Goal: Information Seeking & Learning: Check status

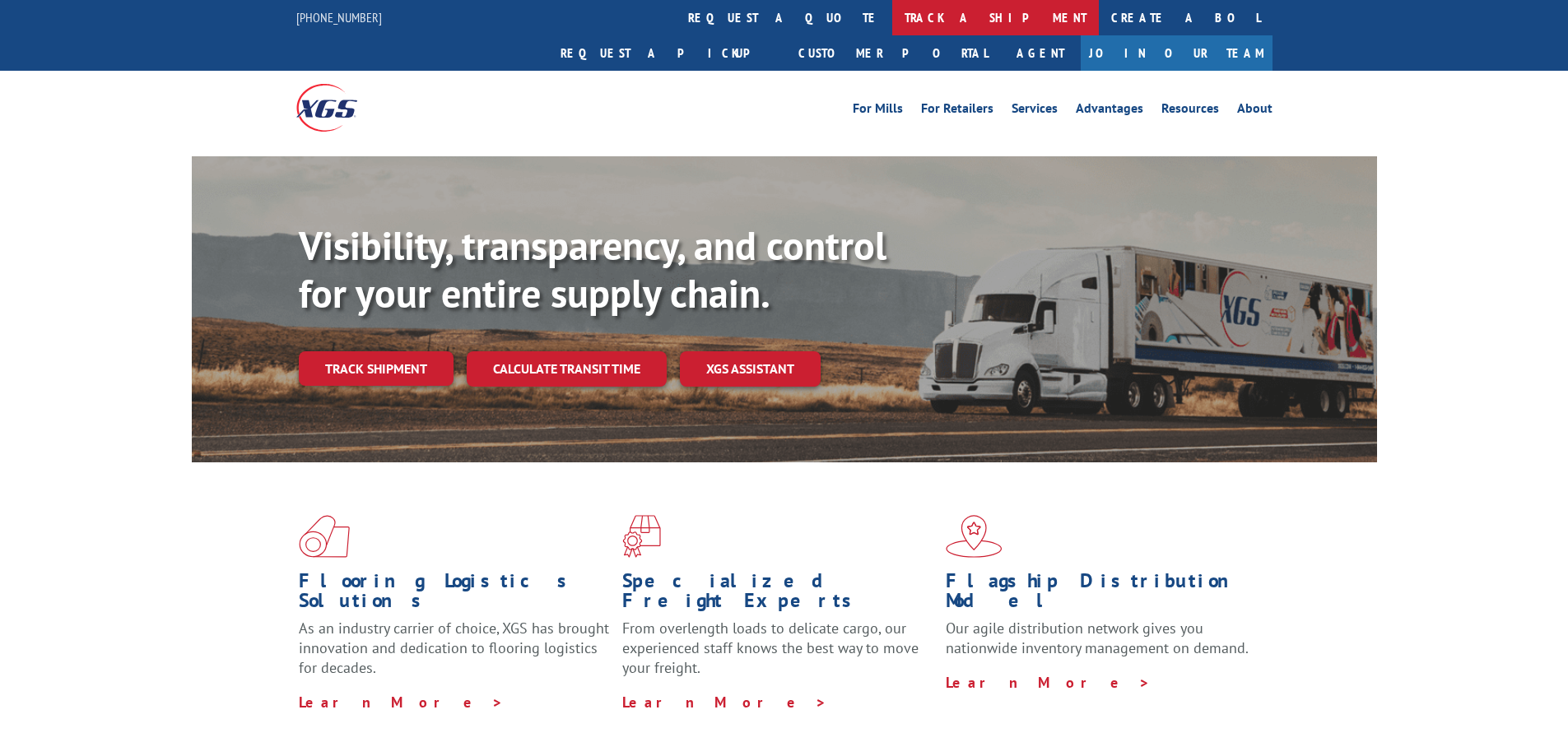
click at [892, 24] on link "track a shipment" at bounding box center [996, 18] width 206 height 35
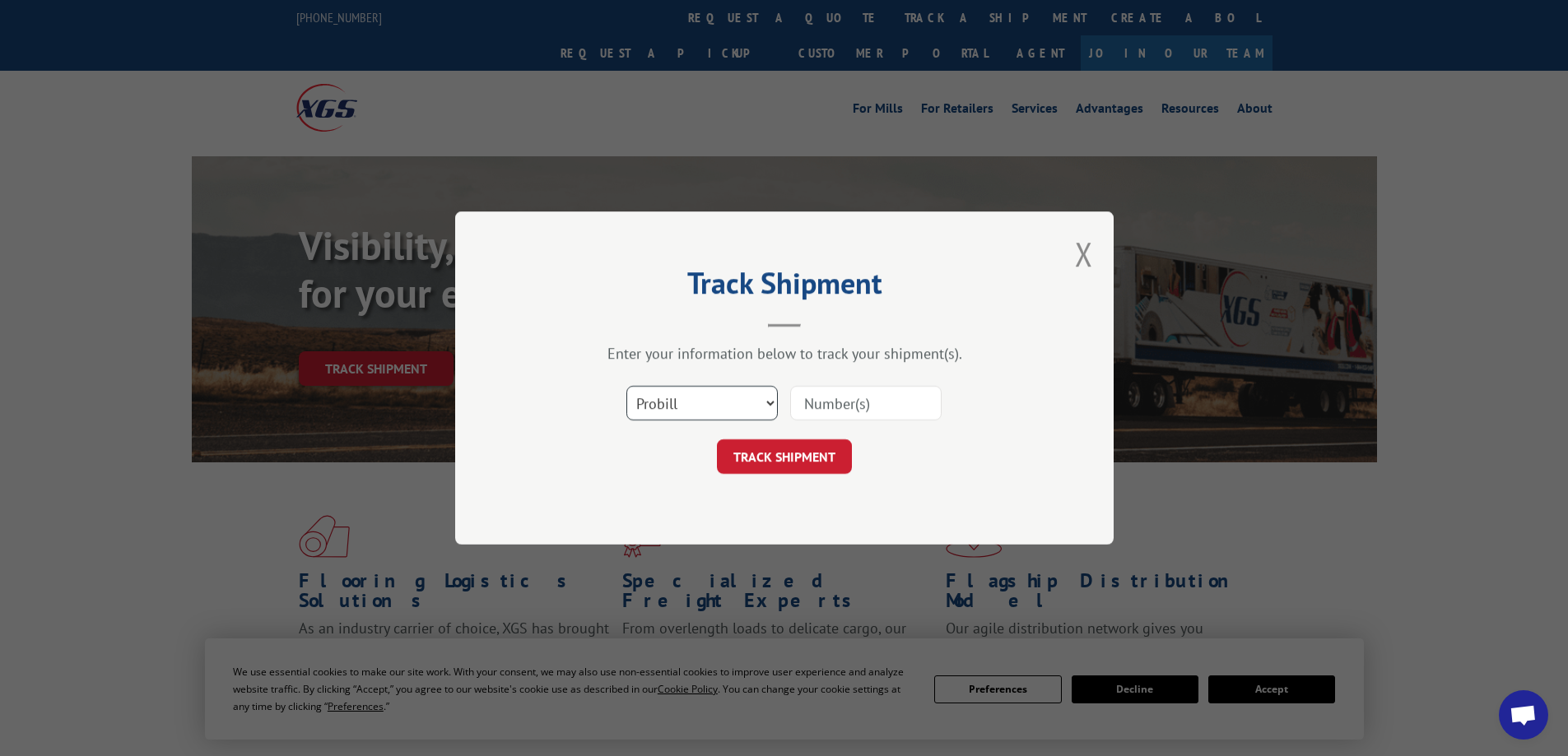
click at [775, 402] on select "Select category... Probill BOL PO" at bounding box center [702, 403] width 151 height 34
click at [626, 386] on select "Select category... Probill BOL PO" at bounding box center [702, 403] width 151 height 34
click at [873, 414] on input at bounding box center [865, 403] width 151 height 34
paste input "534882XGSI"
type input "534882XGSI"
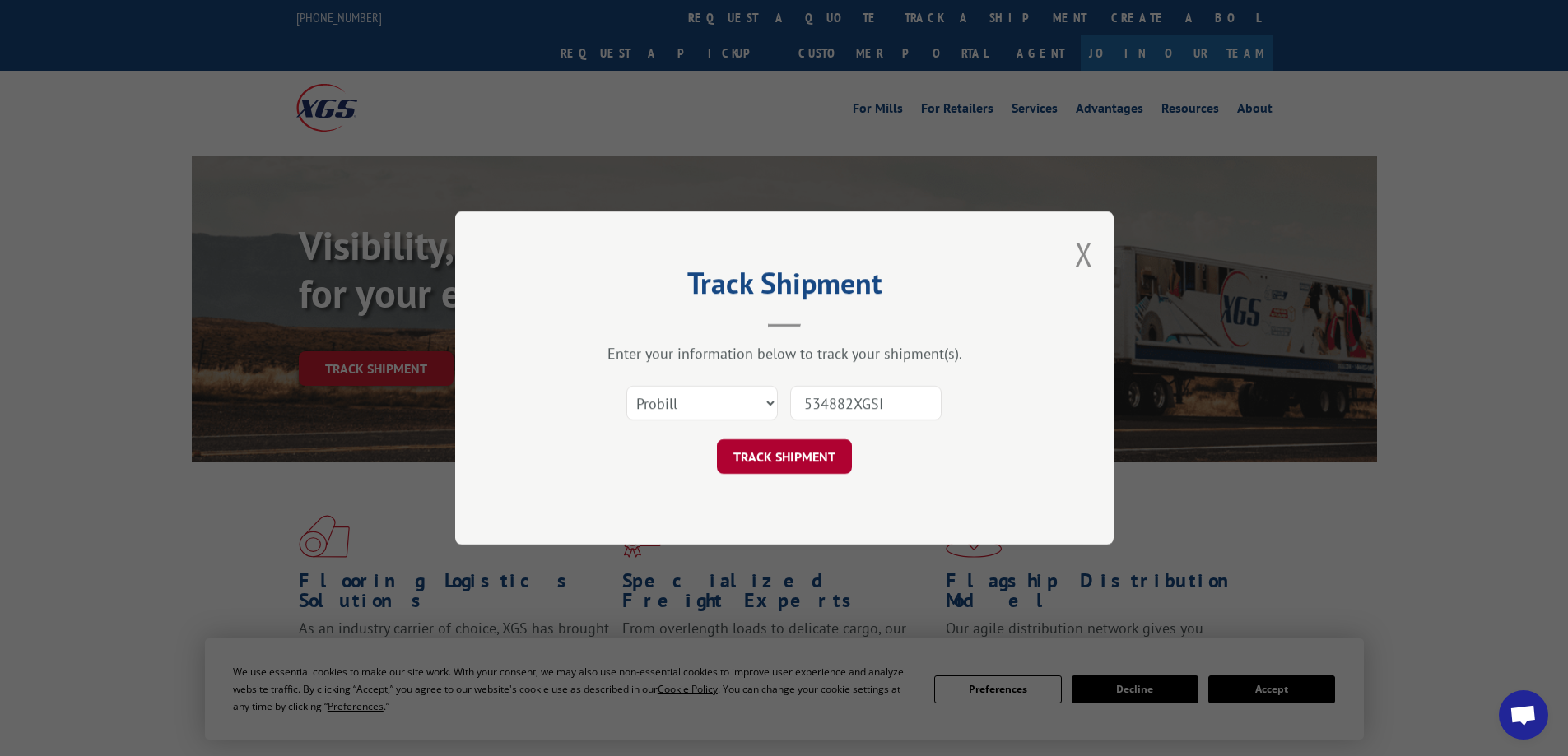
click at [755, 472] on button "TRACK SHIPMENT" at bounding box center [784, 456] width 135 height 34
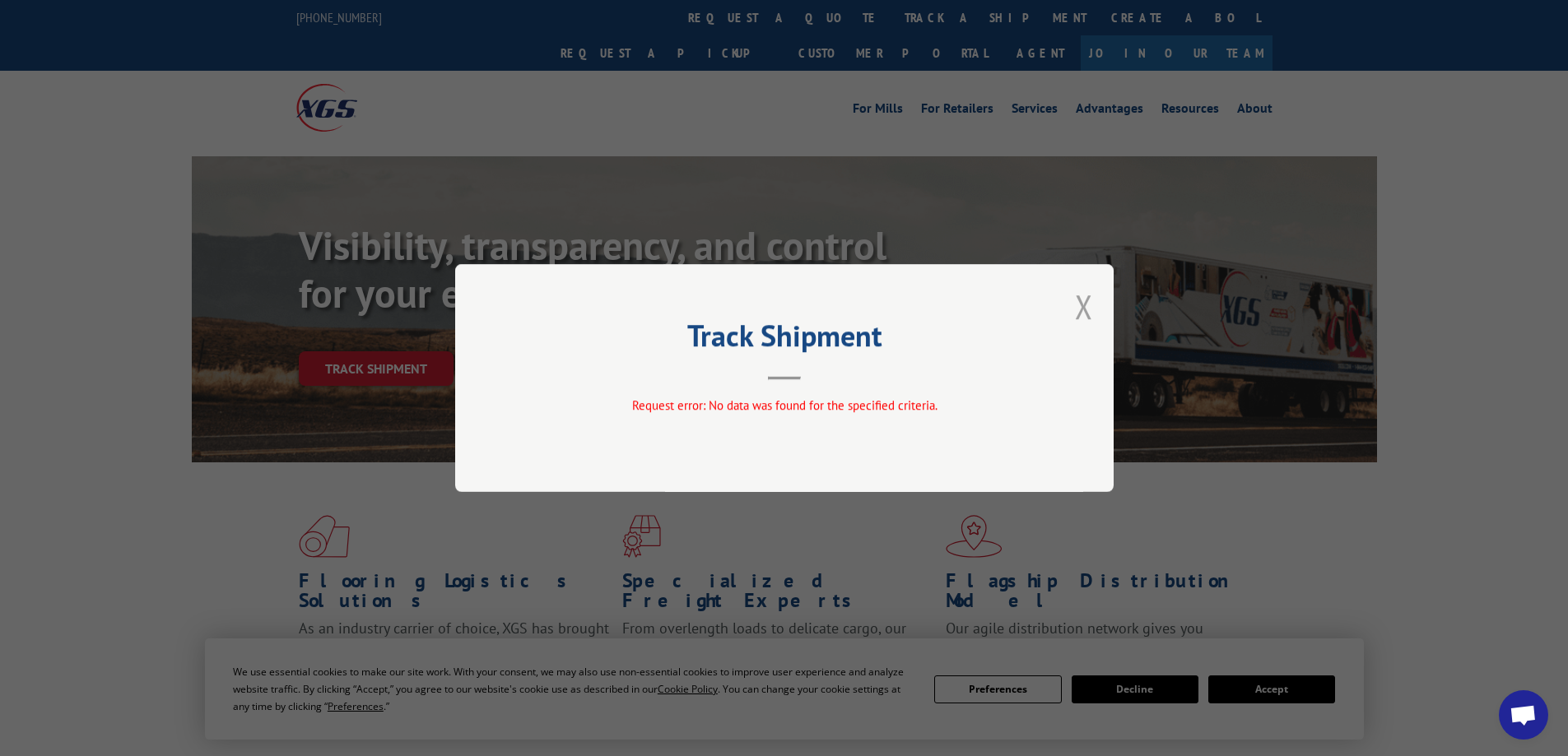
click at [1088, 309] on button "Close modal" at bounding box center [1085, 306] width 18 height 44
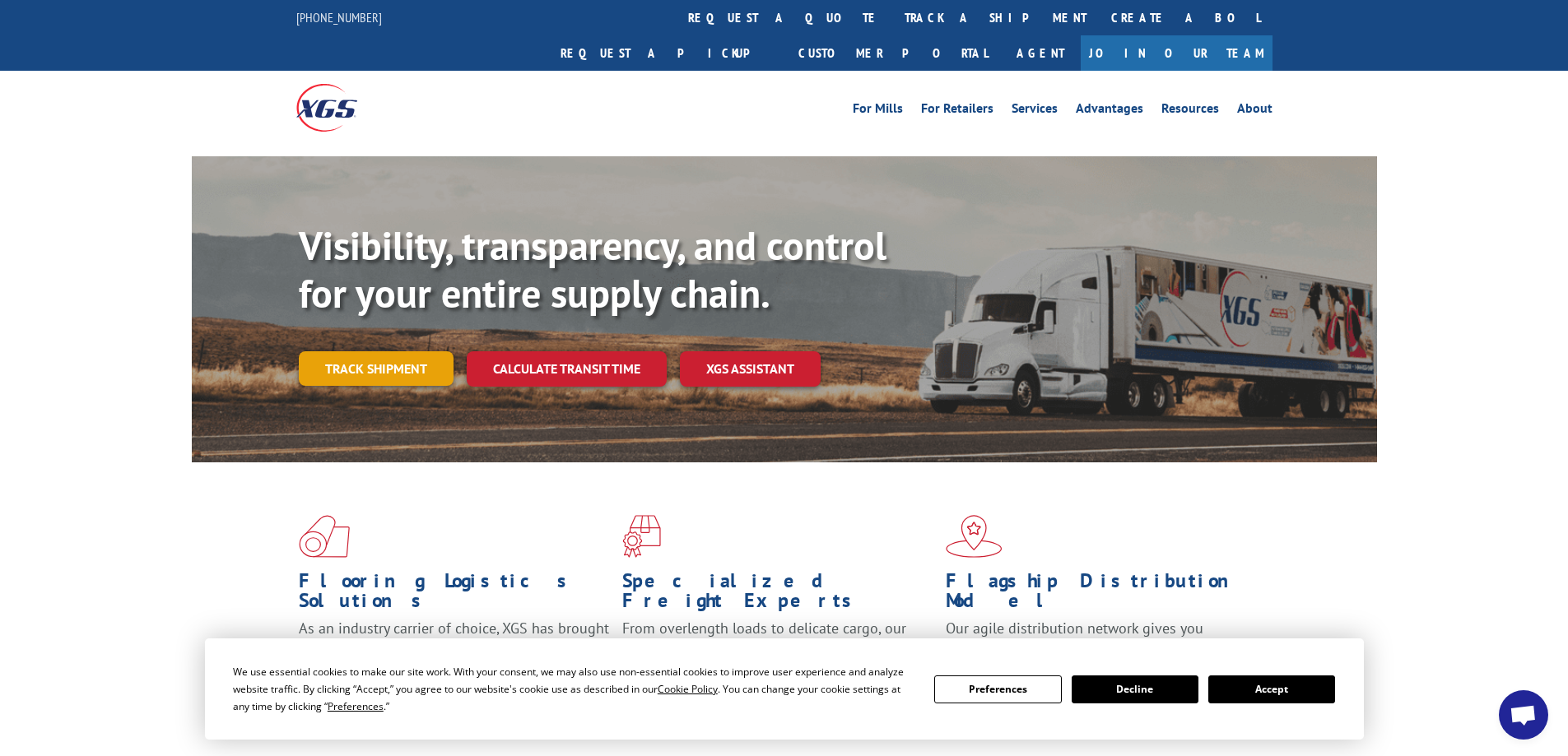
click at [381, 352] on link "Track shipment" at bounding box center [376, 368] width 154 height 34
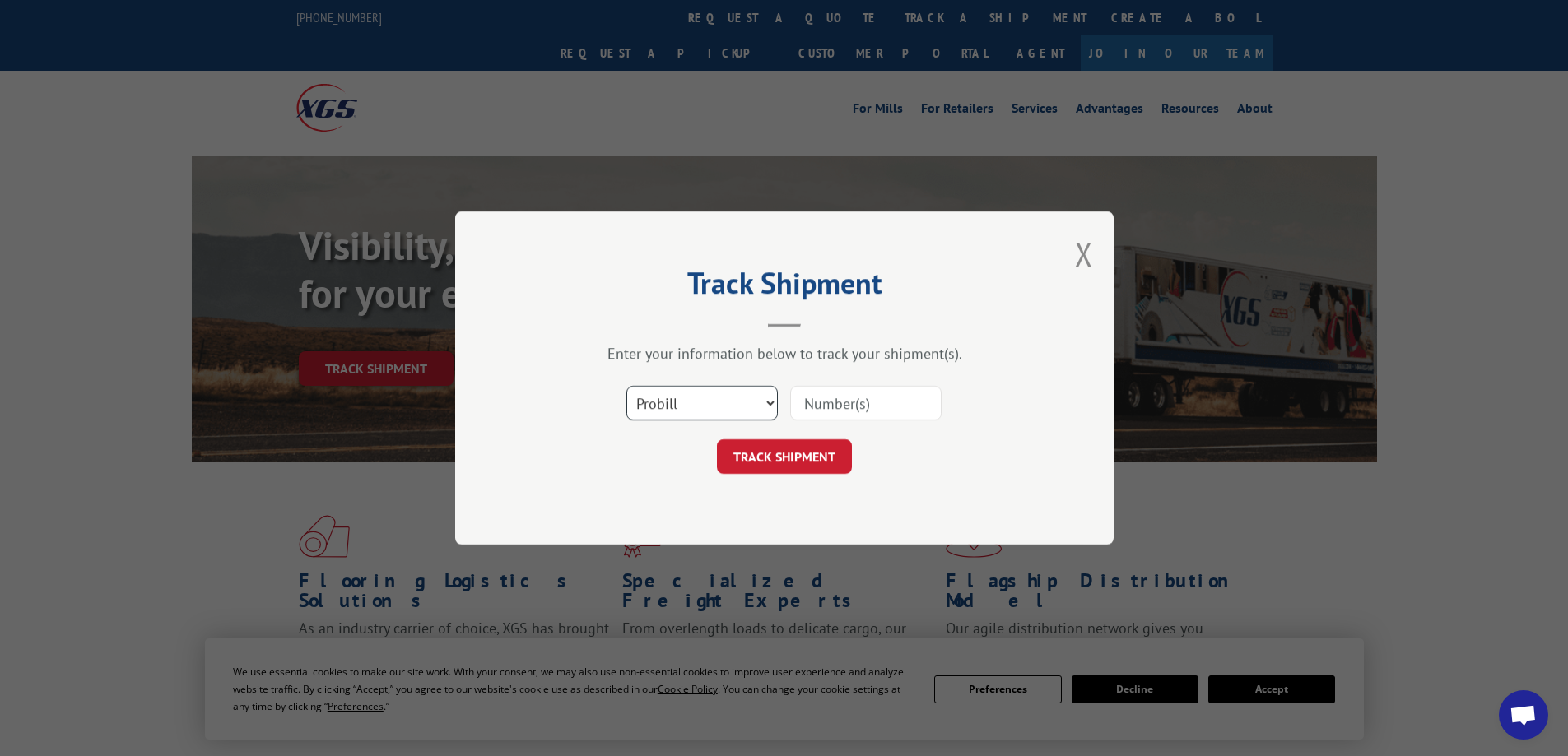
click at [696, 398] on select "Select category... Probill BOL PO" at bounding box center [702, 403] width 151 height 34
select select "bol"
click at [626, 386] on select "Select category... Probill BOL PO" at bounding box center [702, 403] width 151 height 34
paste input "483098"
type input "483098"
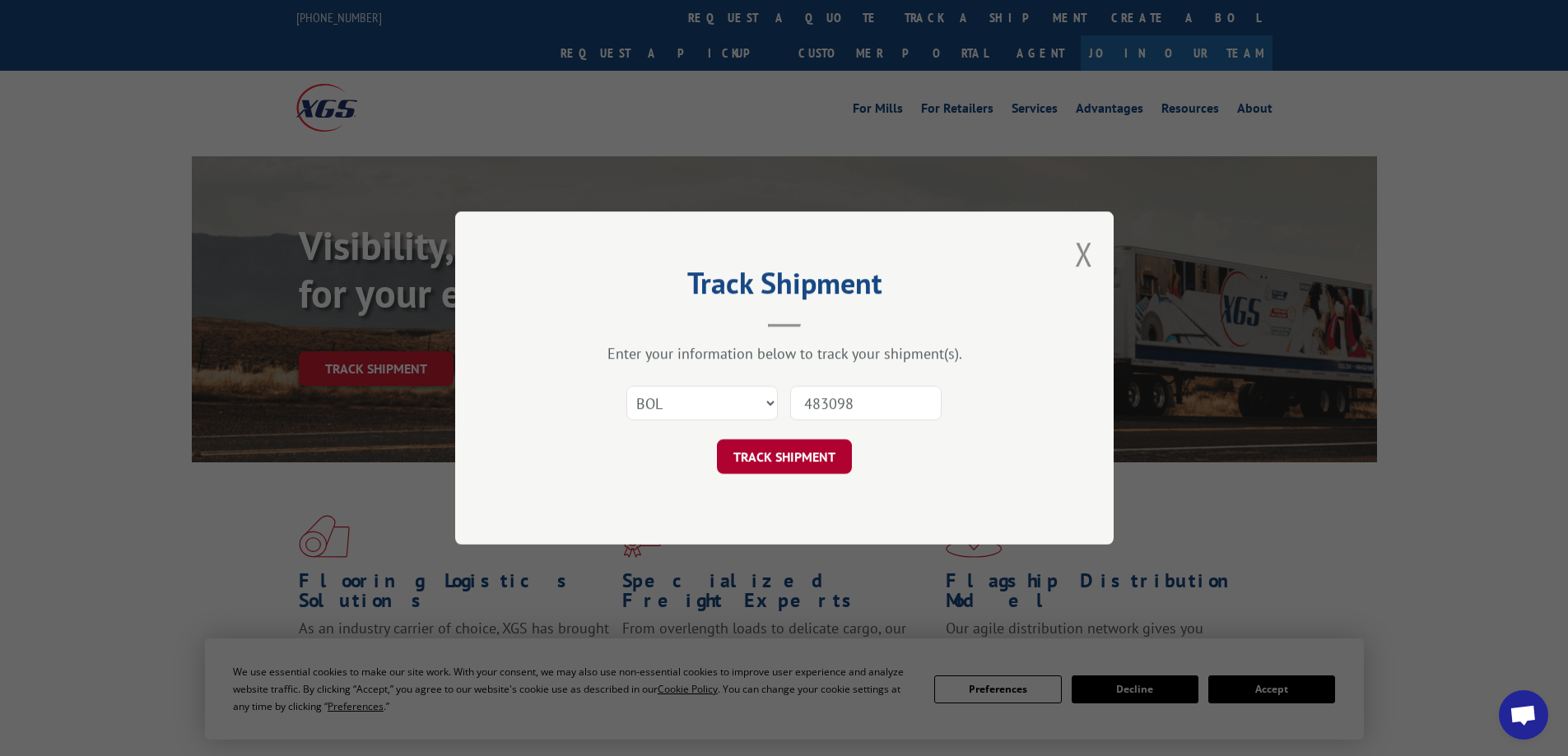
click at [795, 456] on button "TRACK SHIPMENT" at bounding box center [784, 456] width 135 height 34
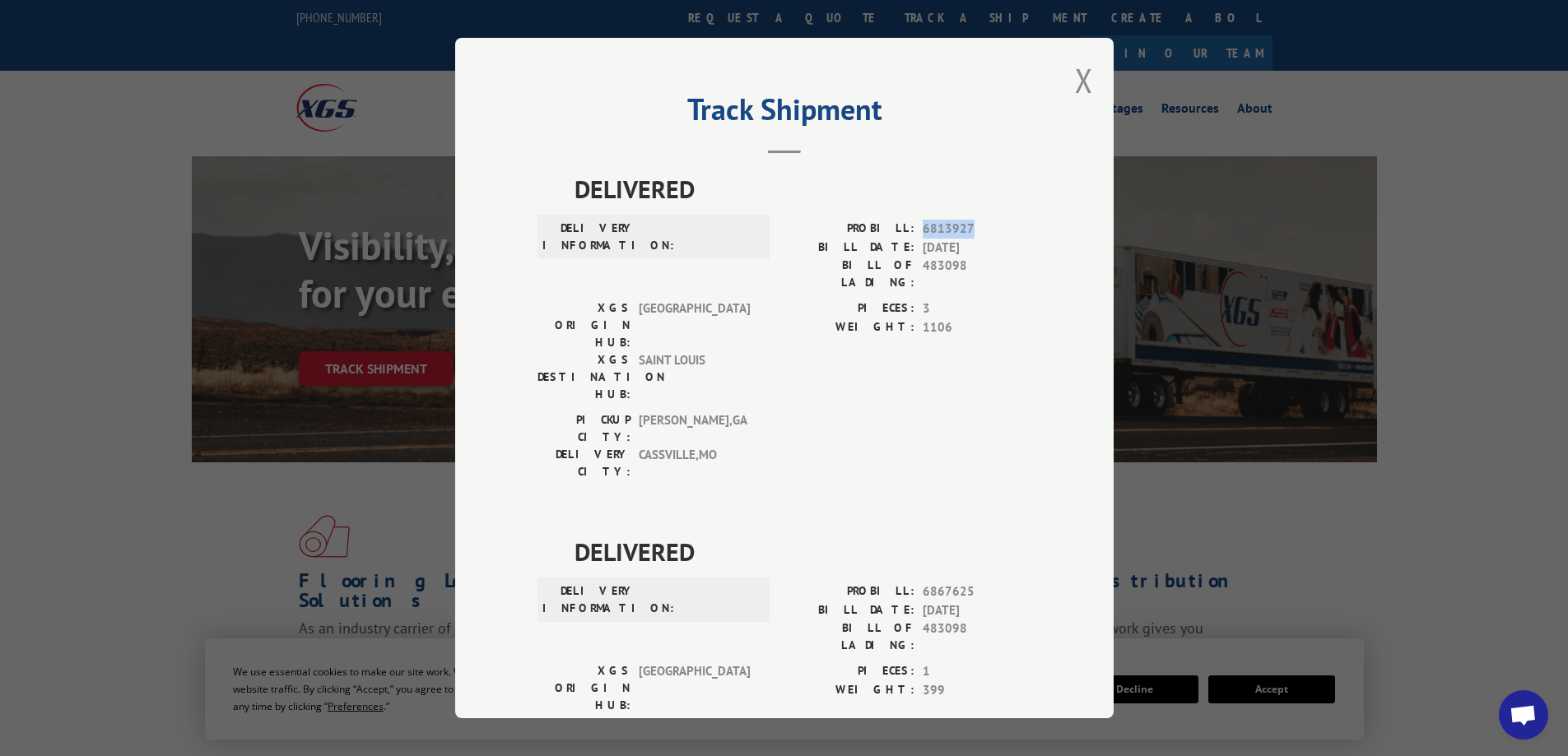
drag, startPoint x: 964, startPoint y: 225, endPoint x: 918, endPoint y: 226, distance: 46.0
click at [923, 226] on span "6813927" at bounding box center [976, 229] width 108 height 19
copy span "6813927"
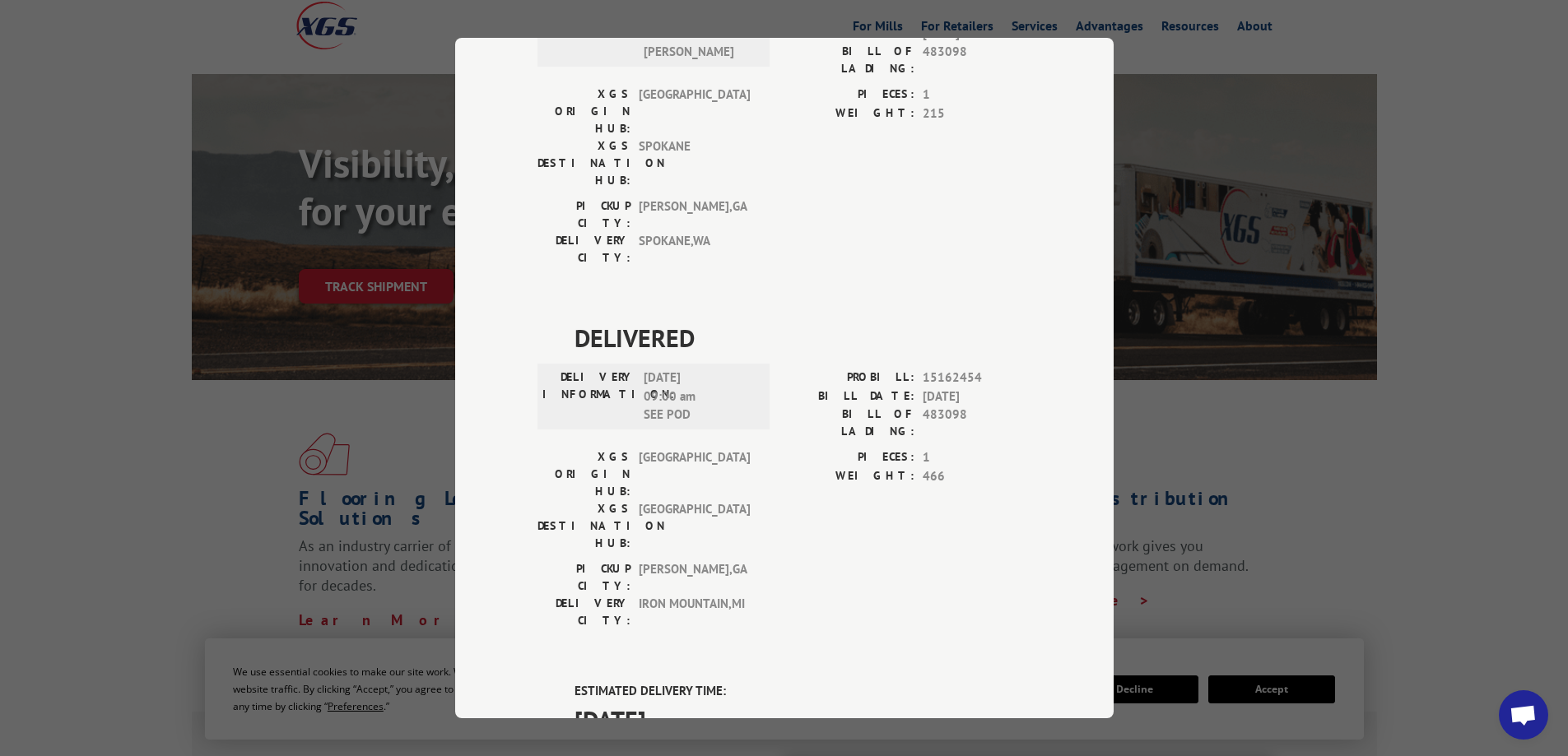
scroll to position [1680, 0]
